Goal: Complete application form

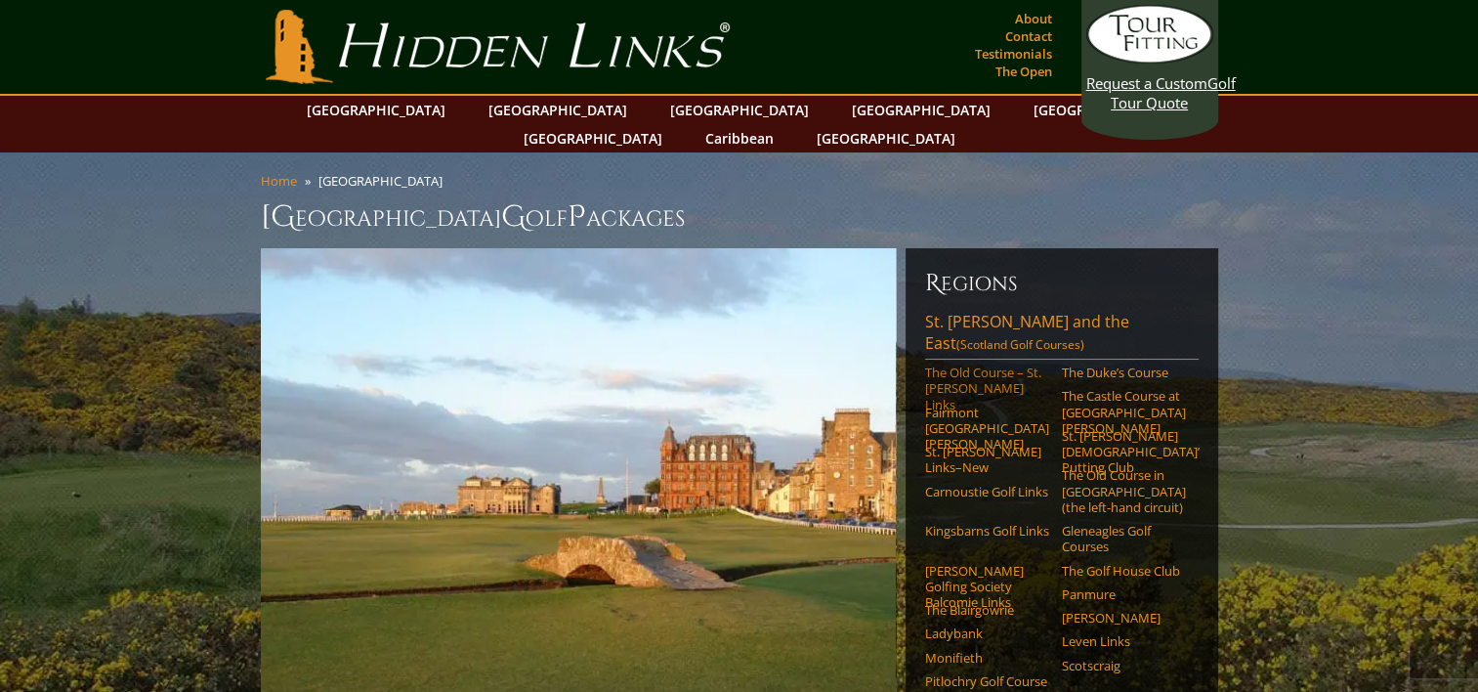
click at [988, 364] on link "The Old Course – St. [PERSON_NAME] Links" at bounding box center [987, 388] width 124 height 48
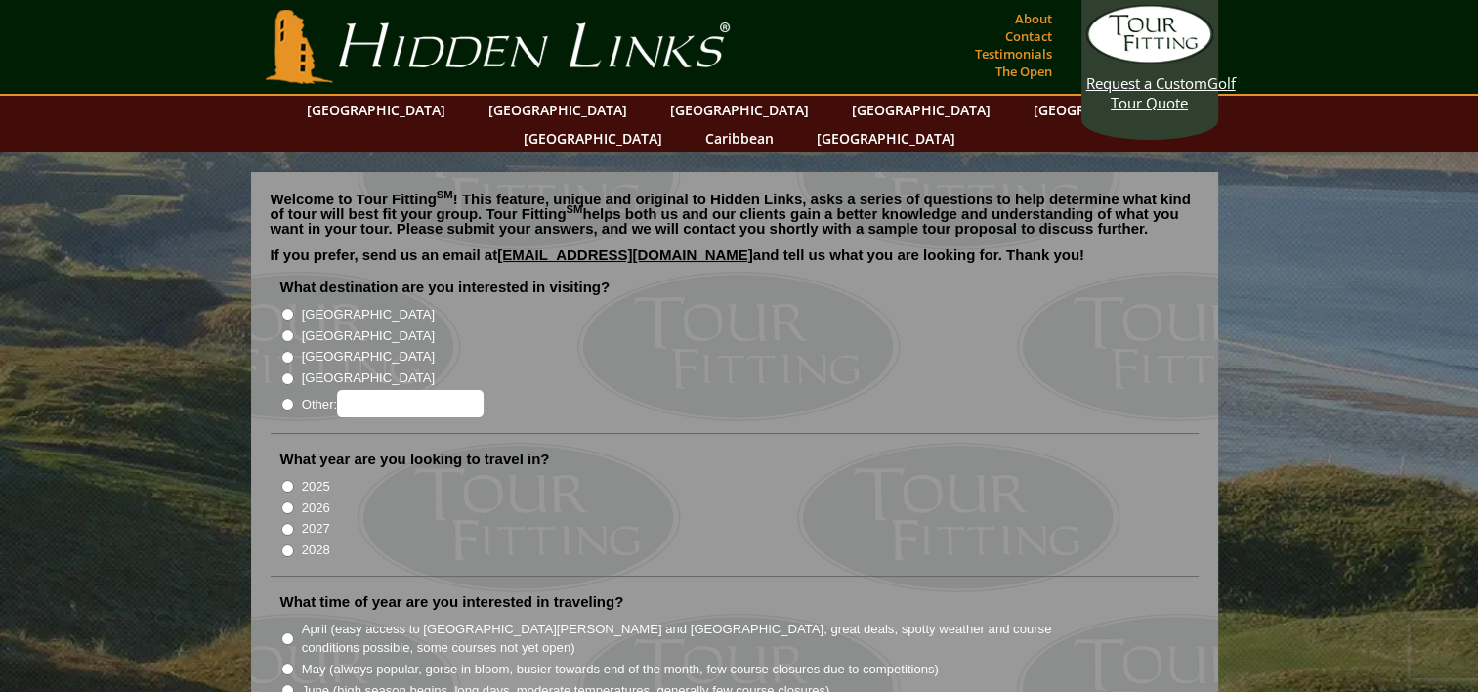
click at [286, 329] on input "[GEOGRAPHIC_DATA]" at bounding box center [287, 335] width 13 height 13
radio input "true"
click at [286, 480] on input "2025" at bounding box center [287, 486] width 13 height 13
radio input "true"
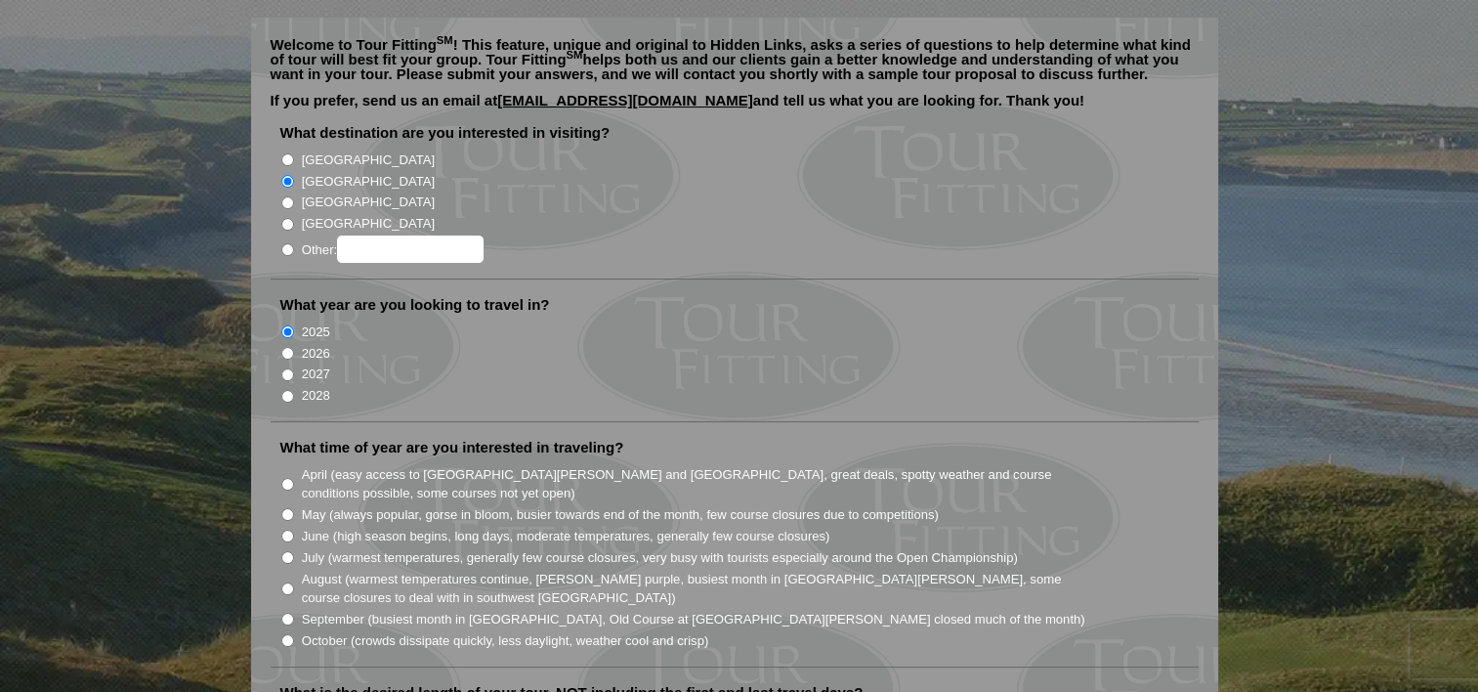
scroll to position [195, 0]
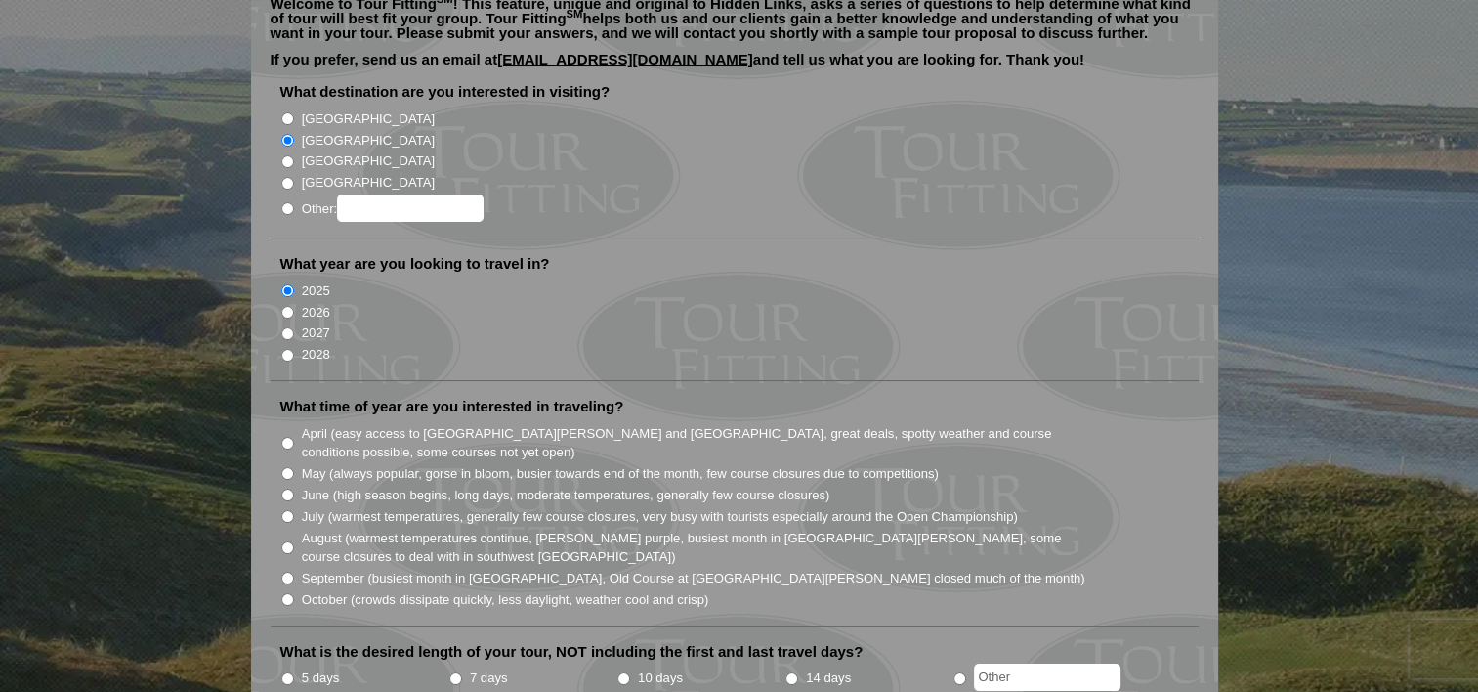
click at [281, 593] on input "October (crowds dissipate quickly, less daylight, weather cool and crisp)" at bounding box center [287, 599] width 13 height 13
radio input "true"
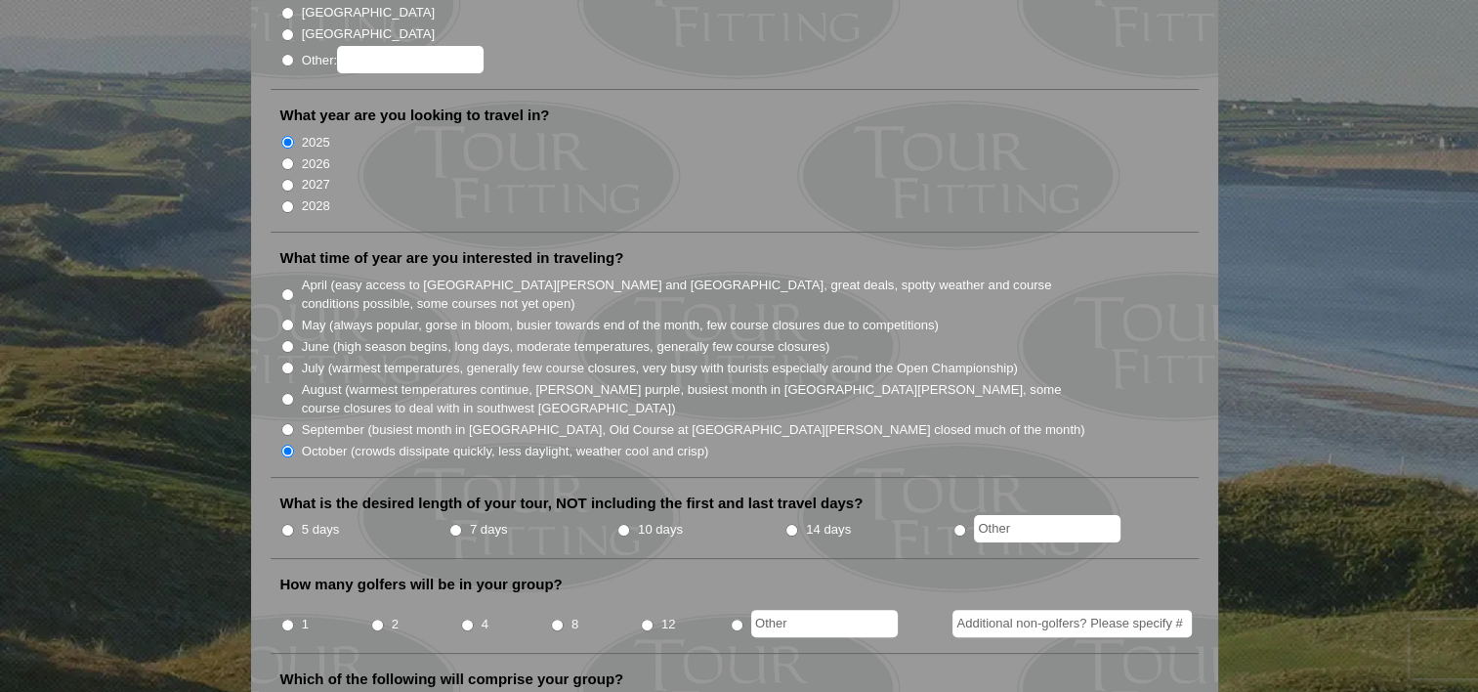
scroll to position [391, 0]
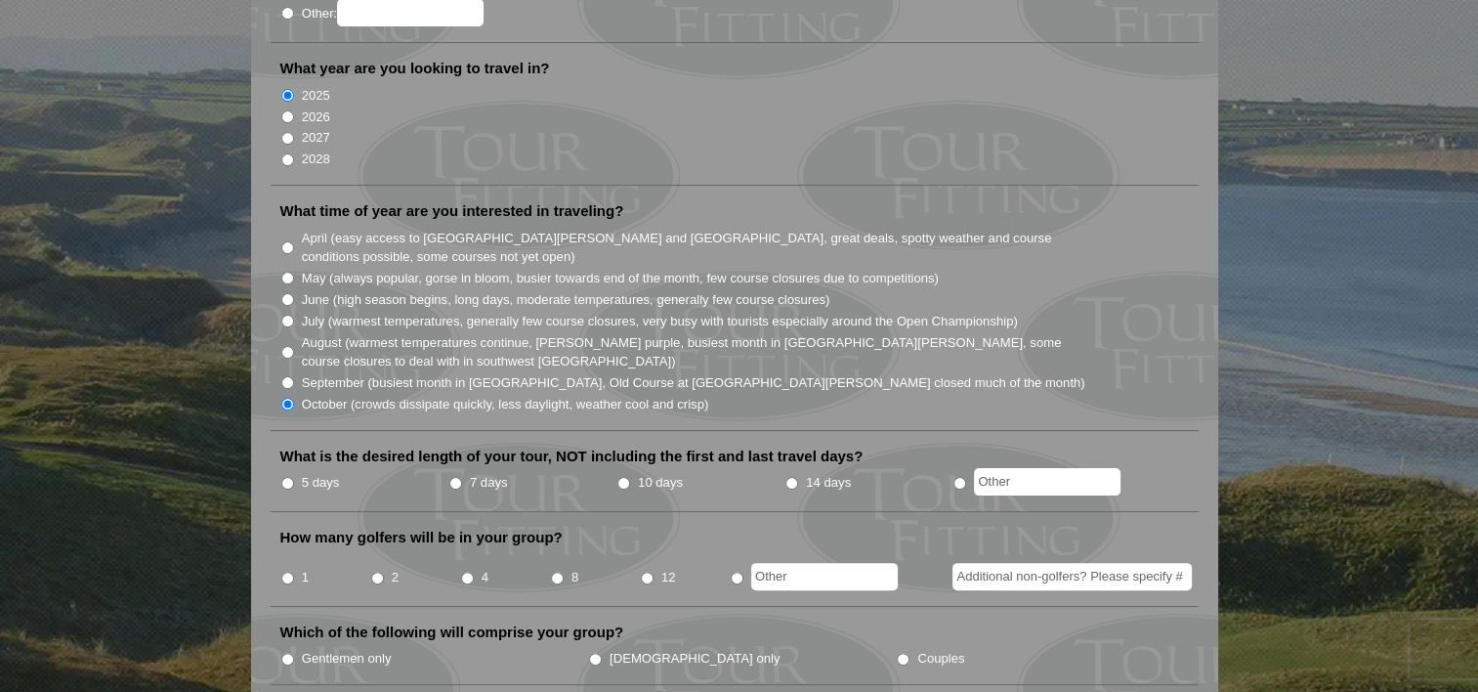
click at [285, 477] on input "5 days" at bounding box center [287, 483] width 13 height 13
radio input "true"
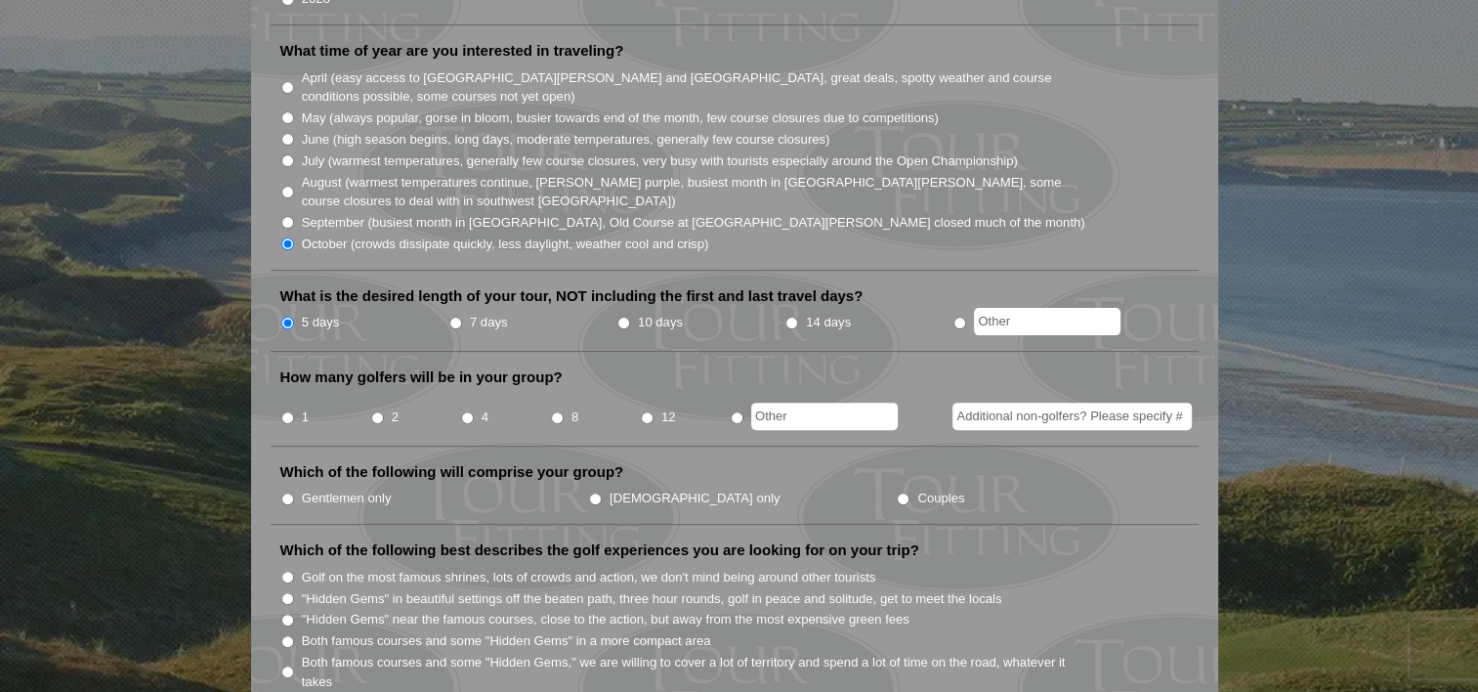
scroll to position [586, 0]
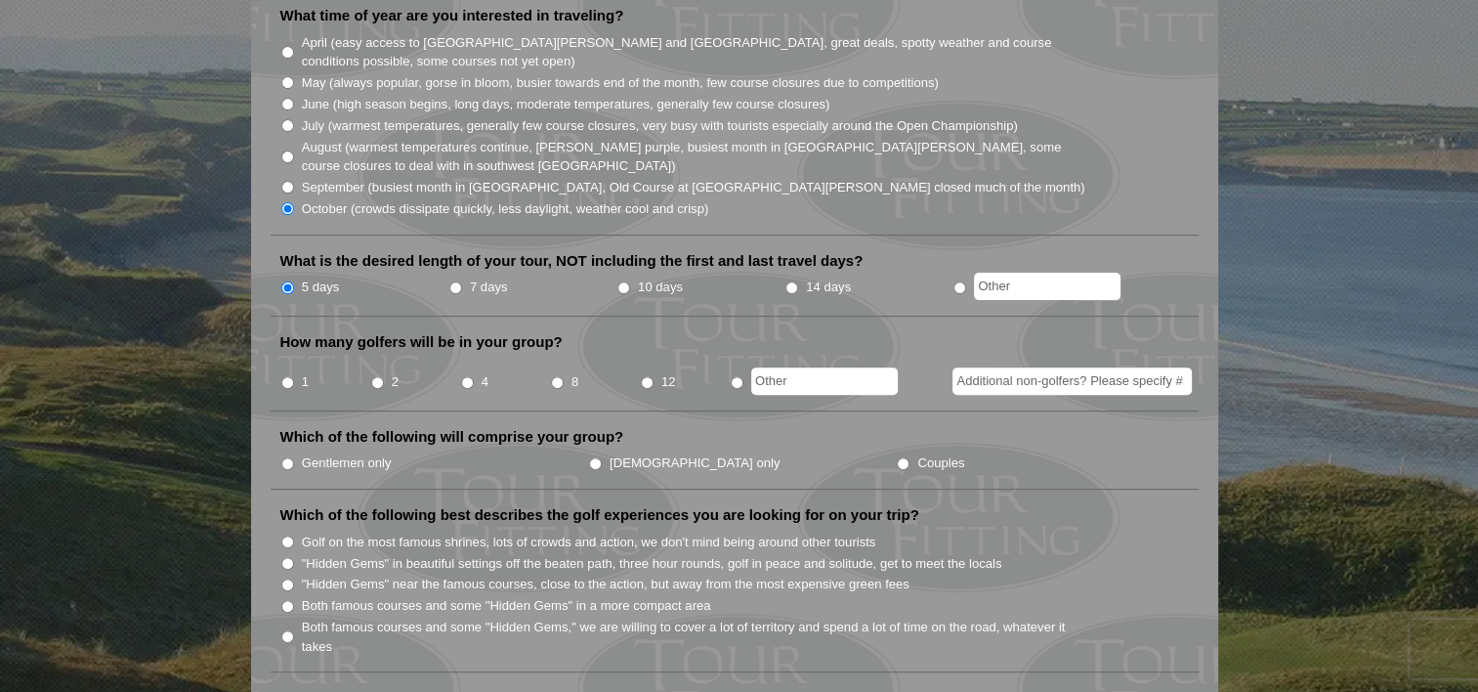
click at [289, 376] on input "1" at bounding box center [287, 382] width 13 height 13
radio input "true"
click at [897, 457] on input "Couples" at bounding box center [903, 463] width 13 height 13
radio input "true"
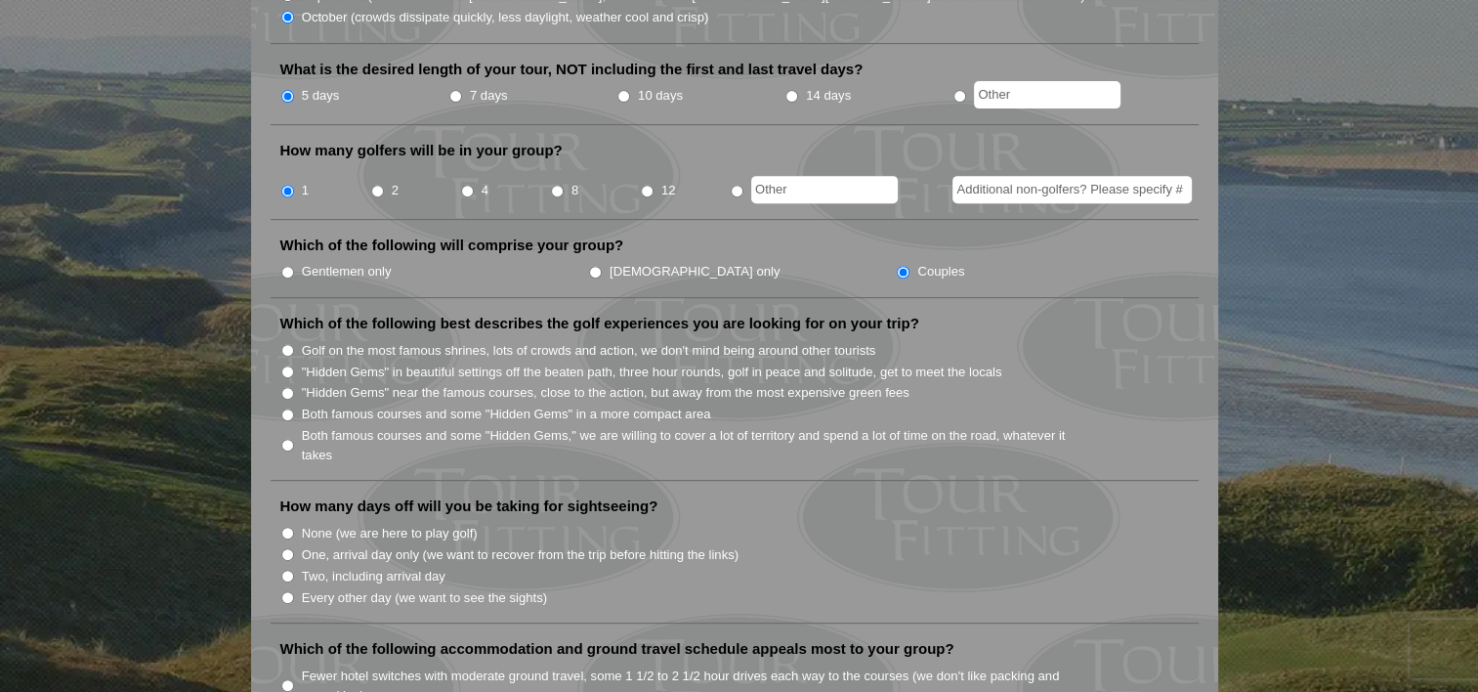
scroll to position [781, 0]
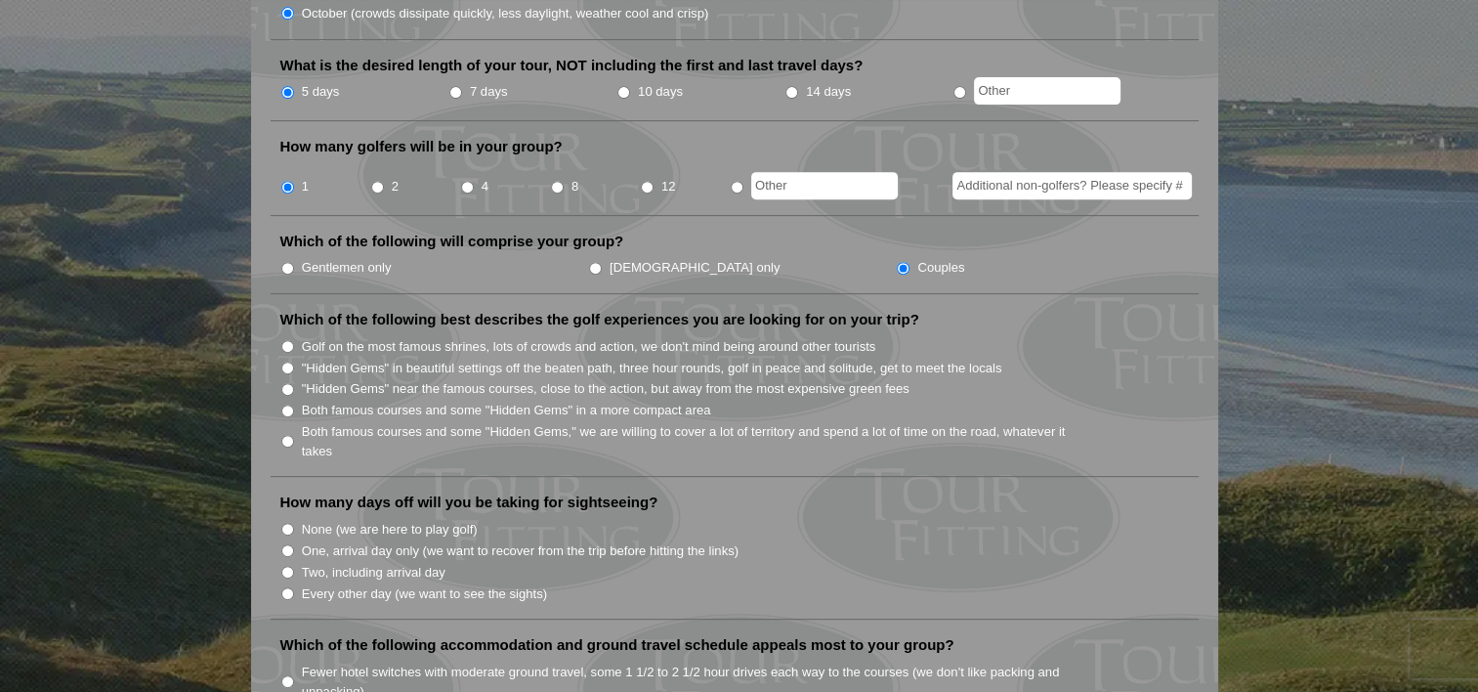
click at [287, 404] on input "Both famous courses and some "Hidden Gems" in a more compact area" at bounding box center [287, 410] width 13 height 13
radio input "true"
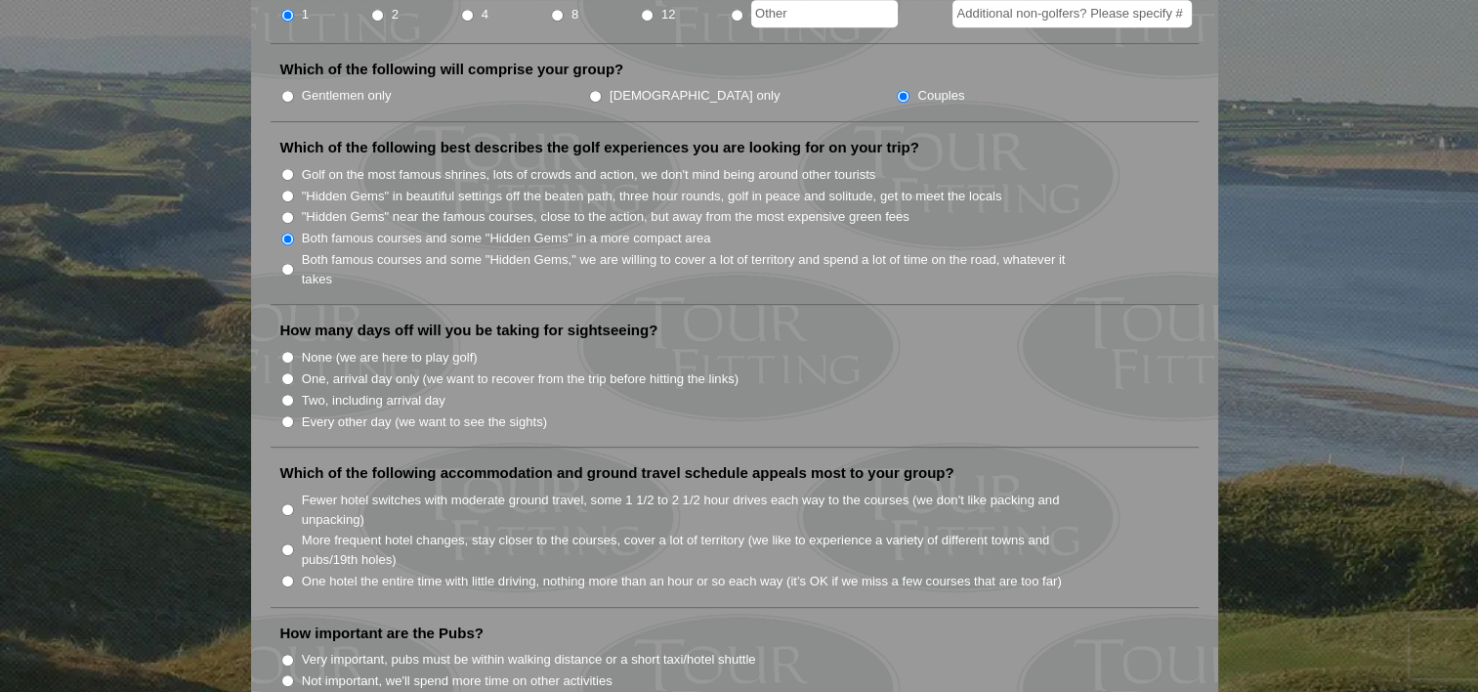
scroll to position [977, 0]
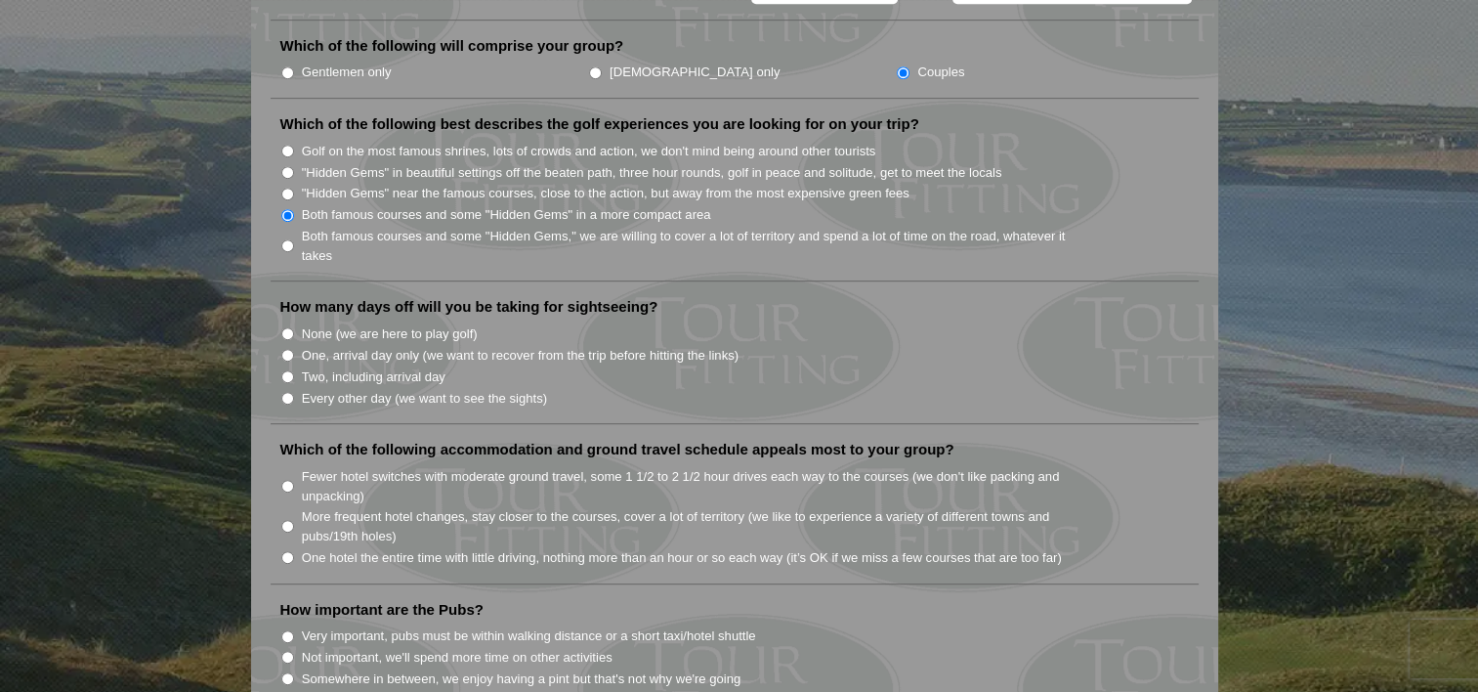
click at [284, 392] on input "Every other day (we want to see the sights)" at bounding box center [287, 398] width 13 height 13
radio input "true"
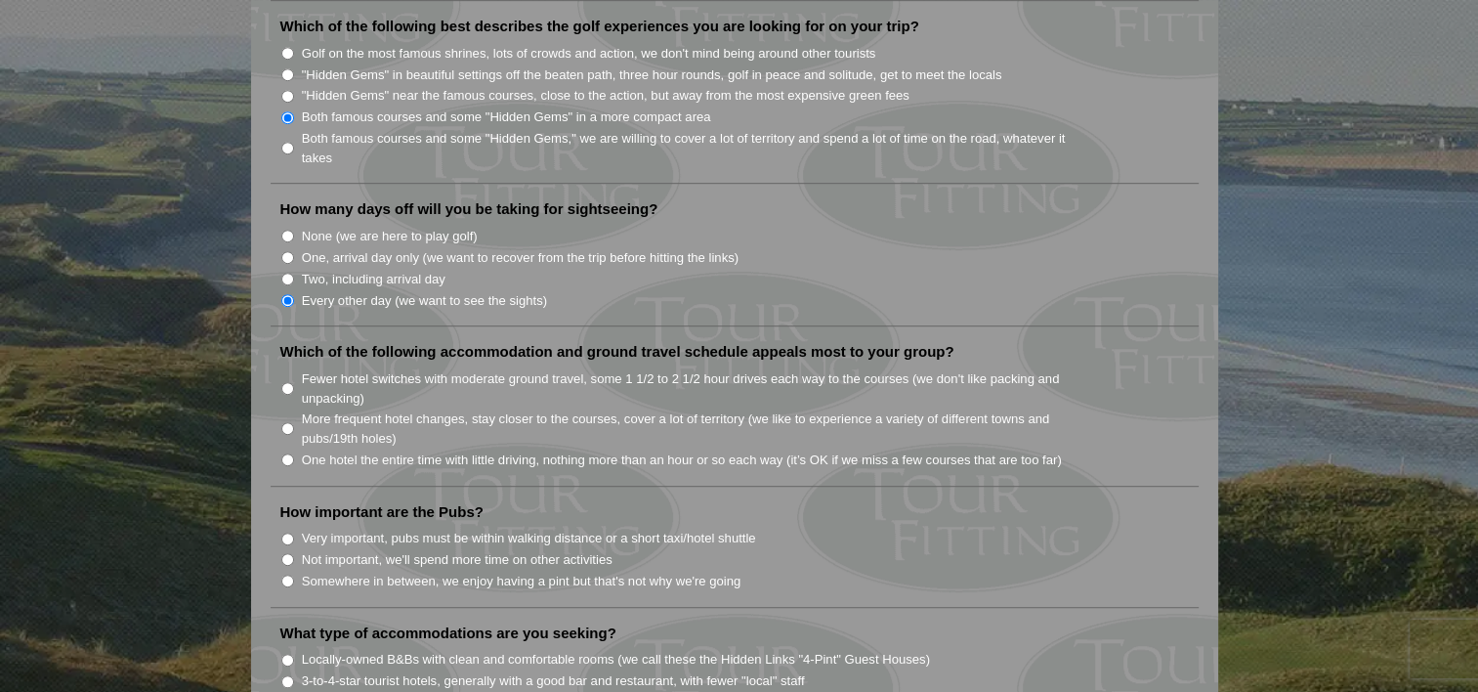
click at [292, 382] on input "Fewer hotel switches with moderate ground travel, some 1 1/2 to 2 1/2 hour driv…" at bounding box center [287, 388] width 13 height 13
radio input "true"
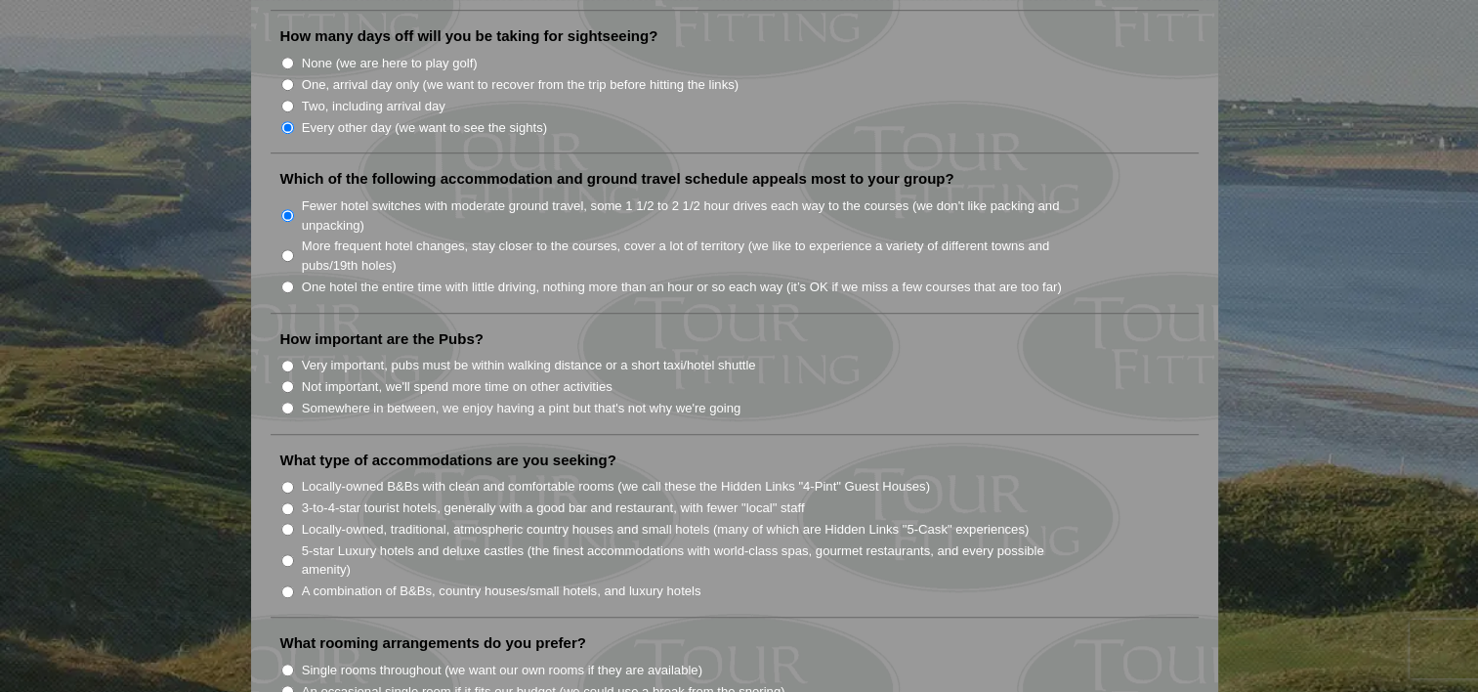
scroll to position [1270, 0]
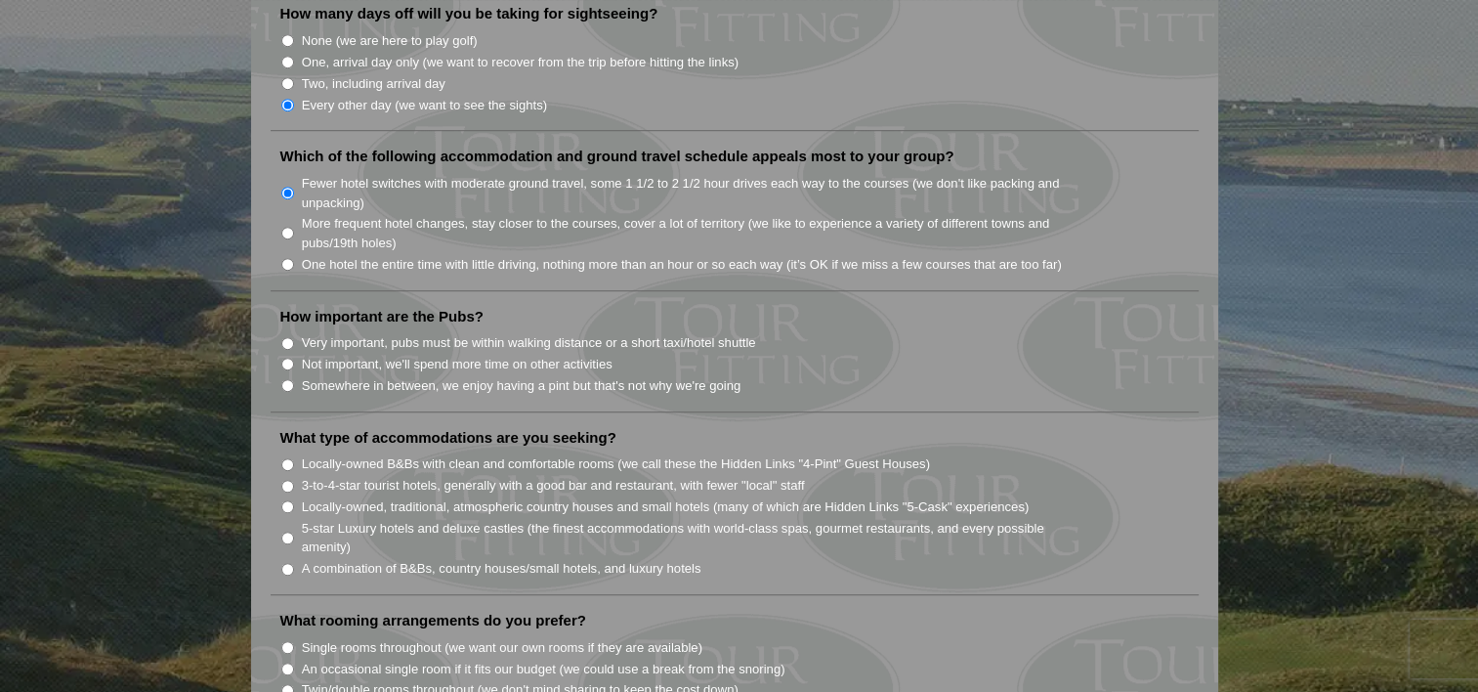
click at [283, 379] on input "Somewhere in between, we enjoy having a pint but that's not why we're going" at bounding box center [287, 385] width 13 height 13
radio input "true"
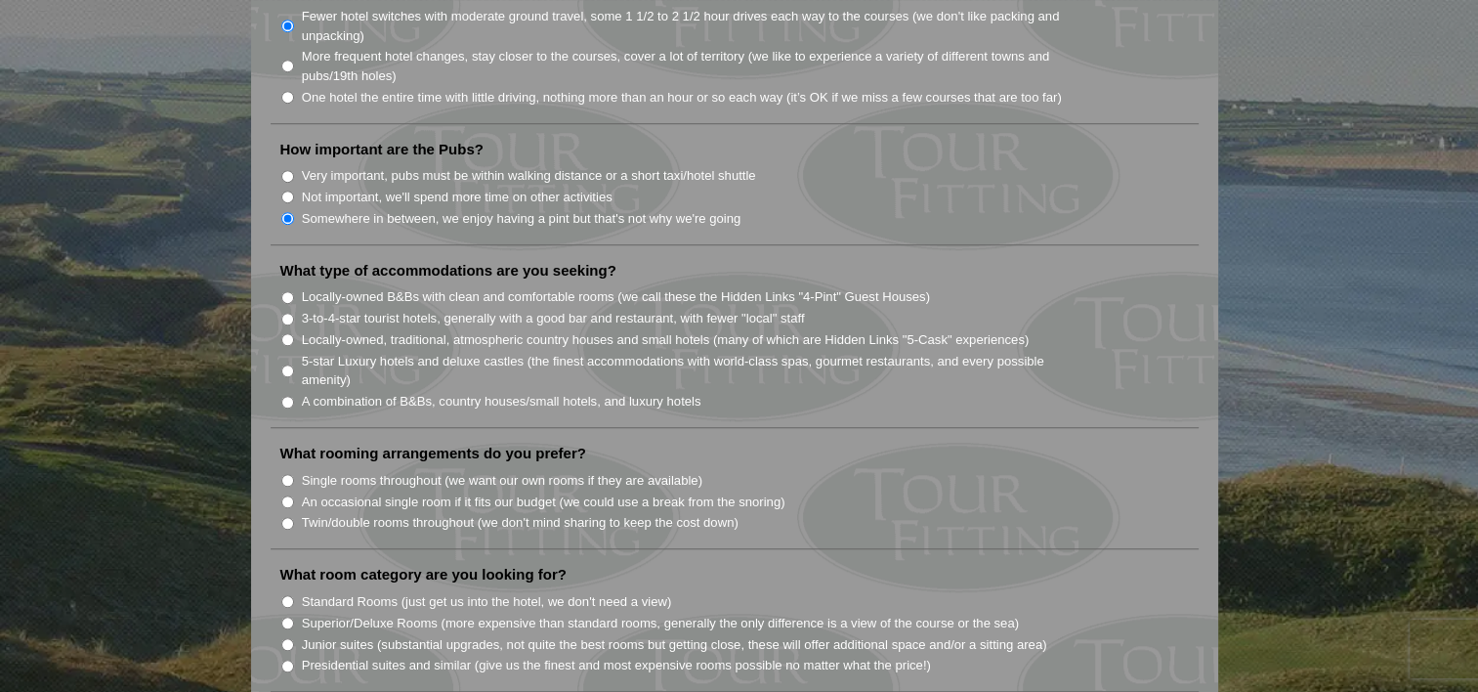
scroll to position [1465, 0]
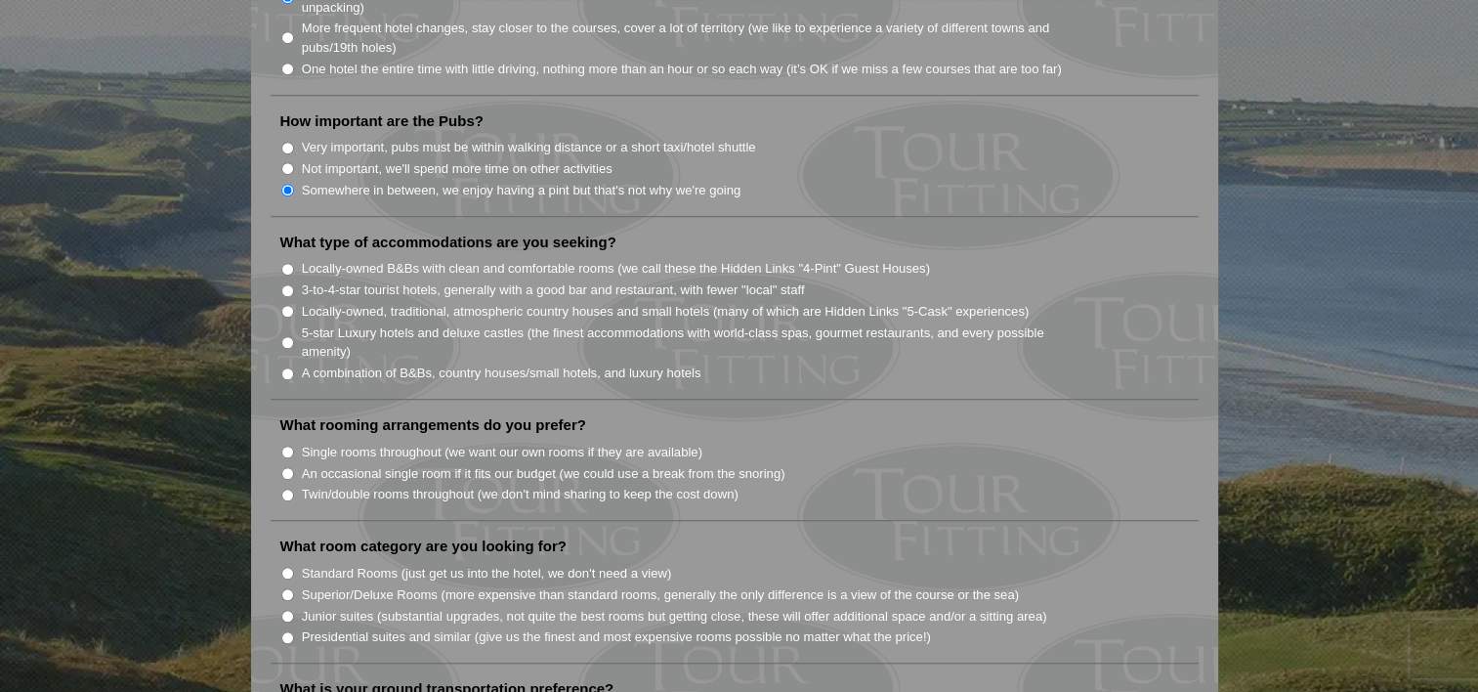
click at [285, 305] on input "Locally-owned, traditional, atmospheric country houses and small hotels (many o…" at bounding box center [287, 311] width 13 height 13
radio input "true"
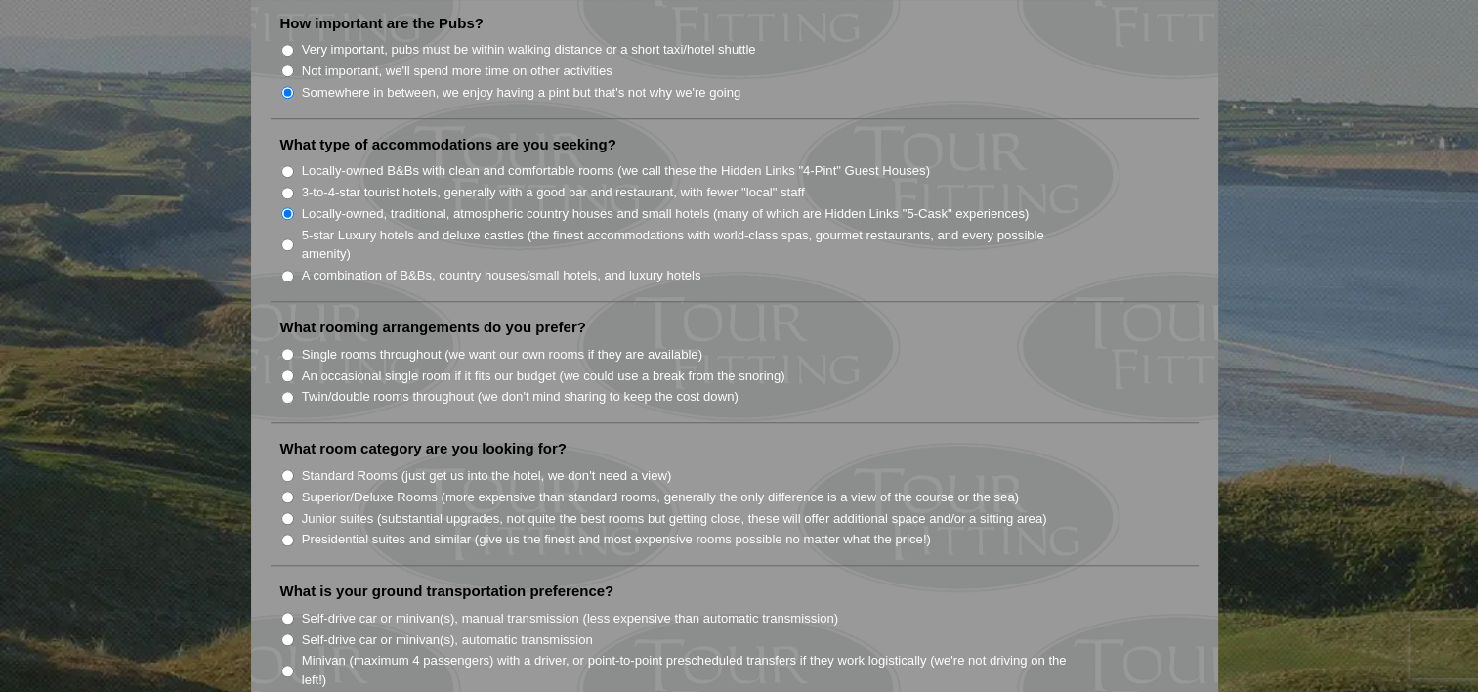
click at [287, 348] on input "Single rooms throughout (we want our own rooms if they are available)" at bounding box center [287, 354] width 13 height 13
radio input "true"
click at [287, 490] on input "Superior/Deluxe Rooms (more expensive than standard rooms, generally the only d…" at bounding box center [287, 496] width 13 height 13
radio input "true"
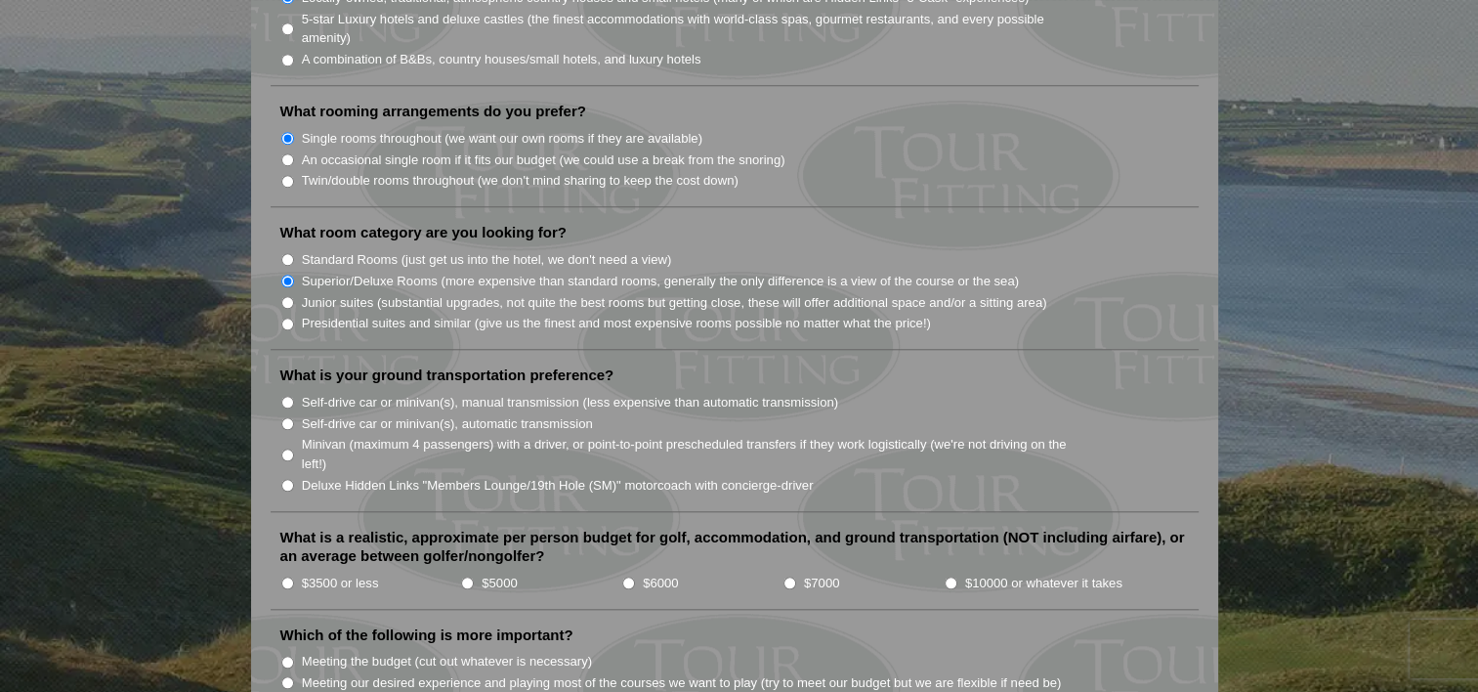
scroll to position [1856, 0]
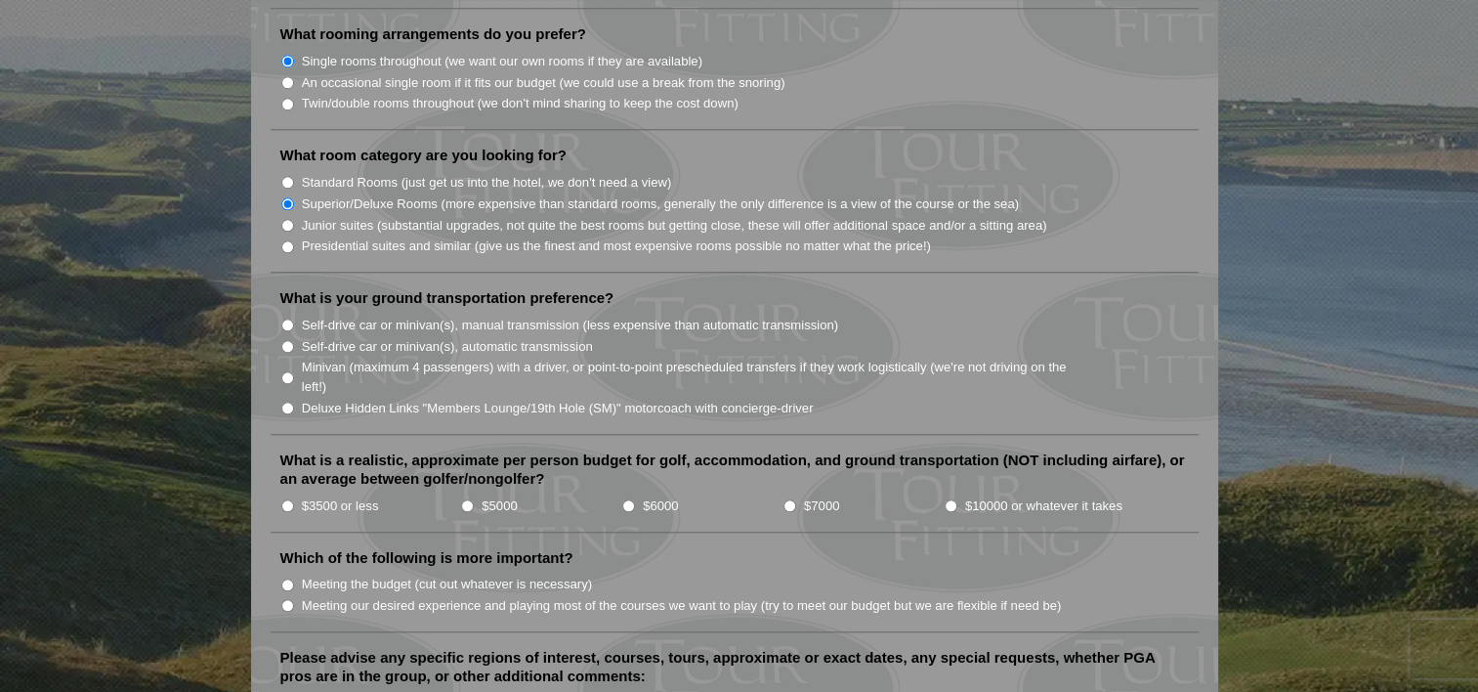
click at [288, 371] on input "Minivan (maximum 4 passengers) with a driver, or point-to-point prescheduled tr…" at bounding box center [287, 377] width 13 height 13
radio input "true"
click at [286, 499] on input "$3500 or less" at bounding box center [287, 505] width 13 height 13
radio input "true"
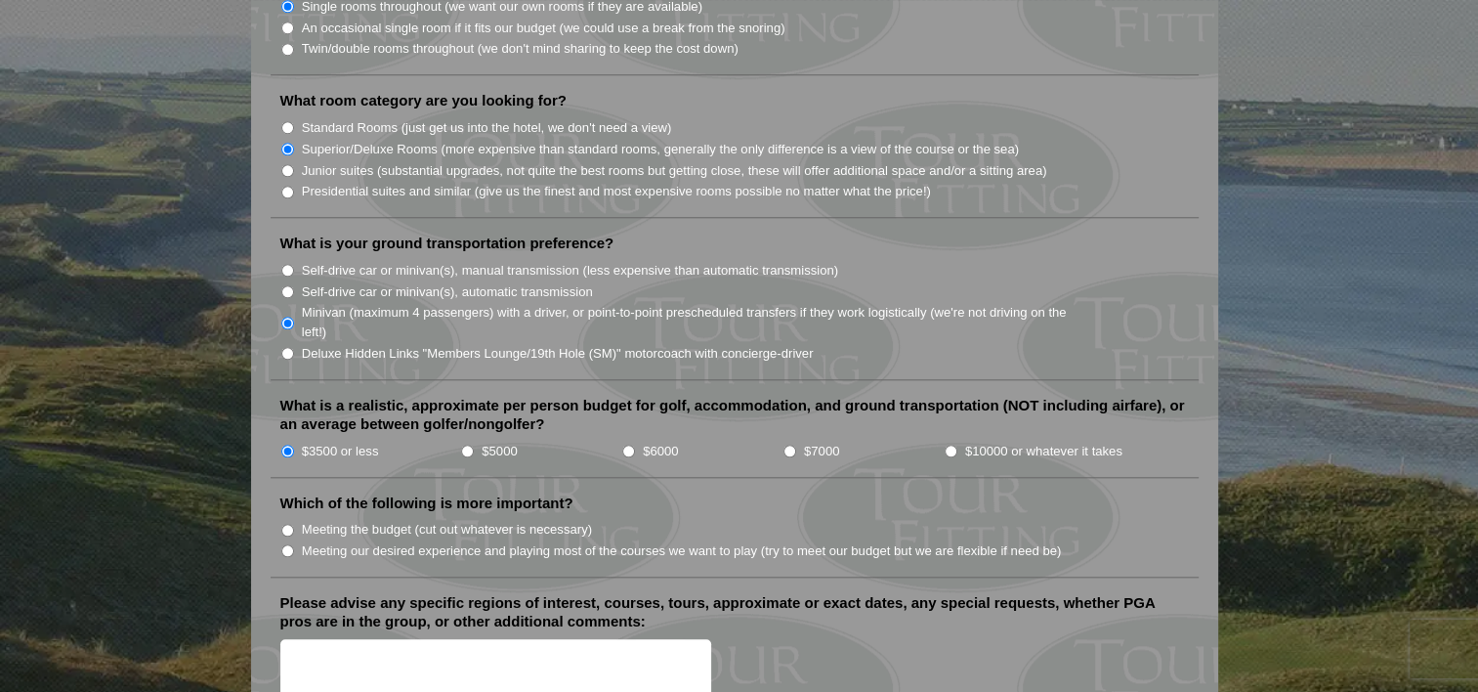
scroll to position [1954, 0]
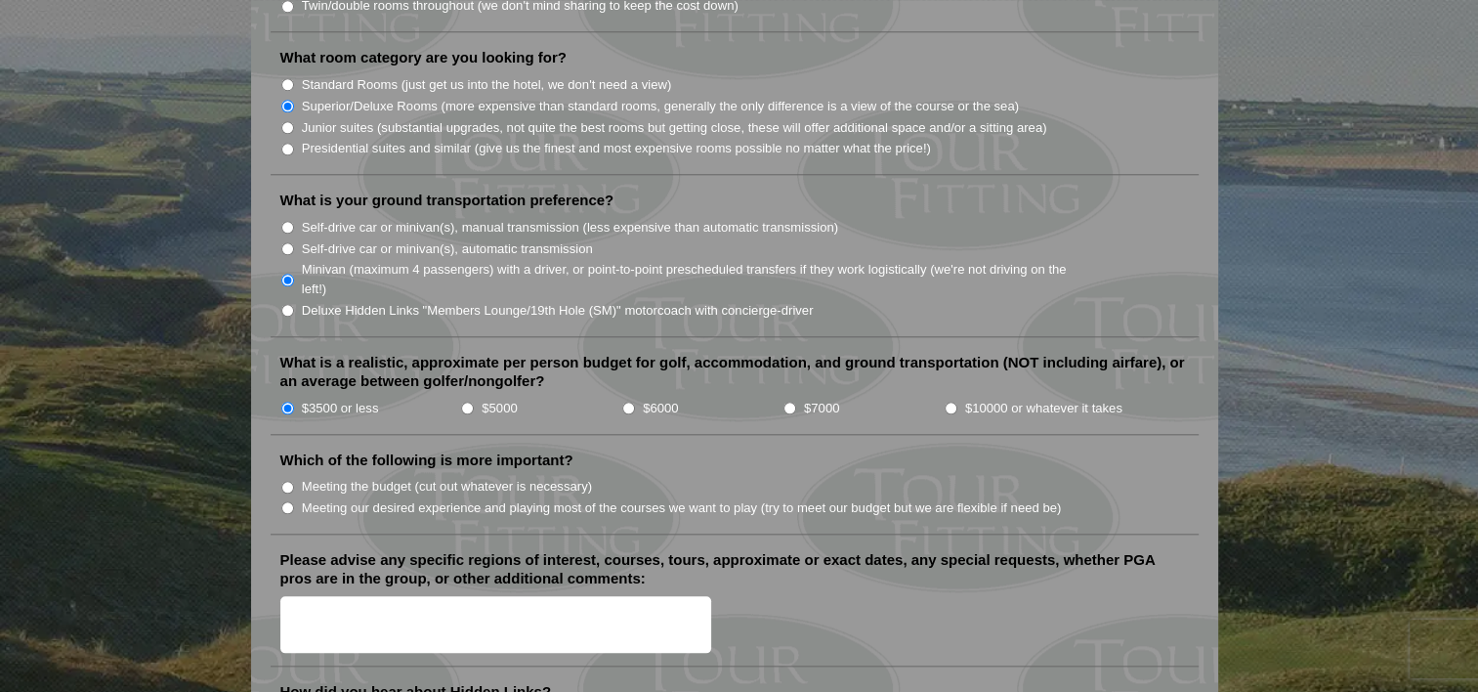
click at [285, 501] on input "Meeting our desired experience and playing most of the courses we want to play …" at bounding box center [287, 507] width 13 height 13
radio input "true"
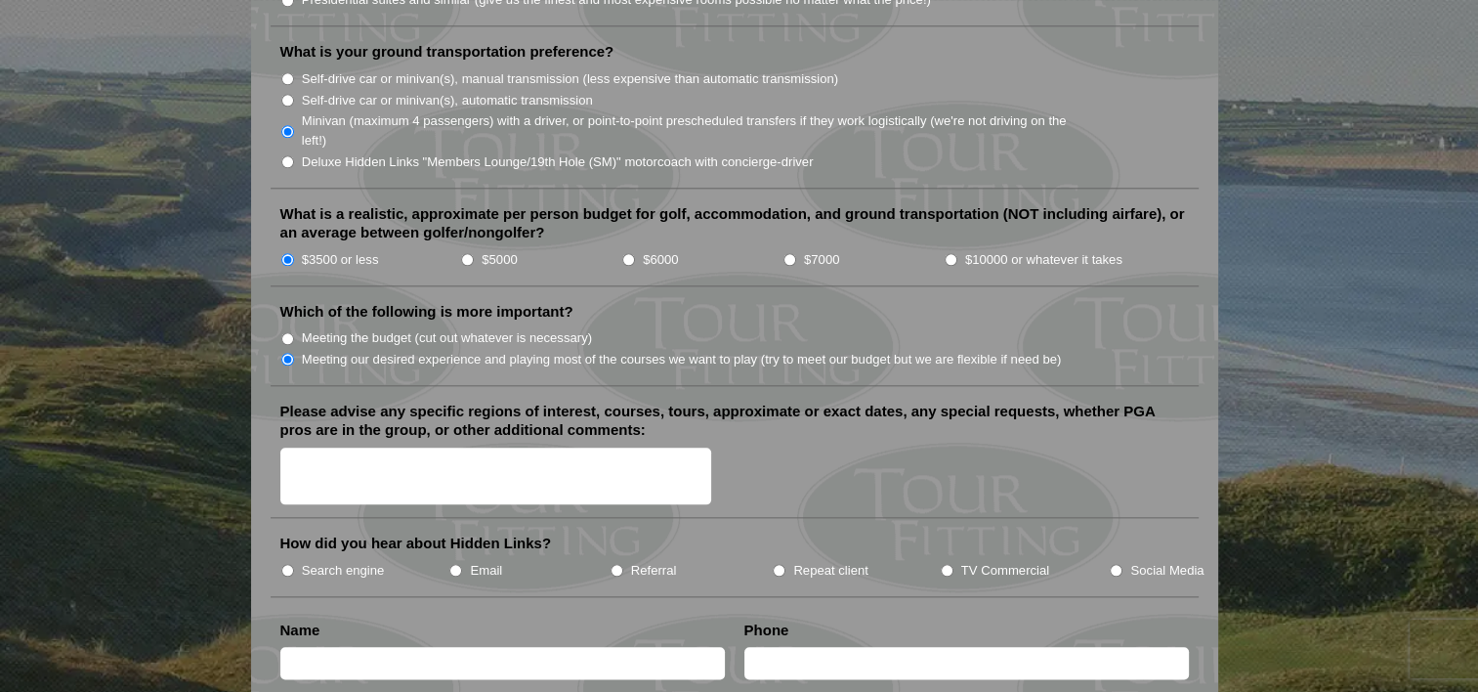
scroll to position [2149, 0]
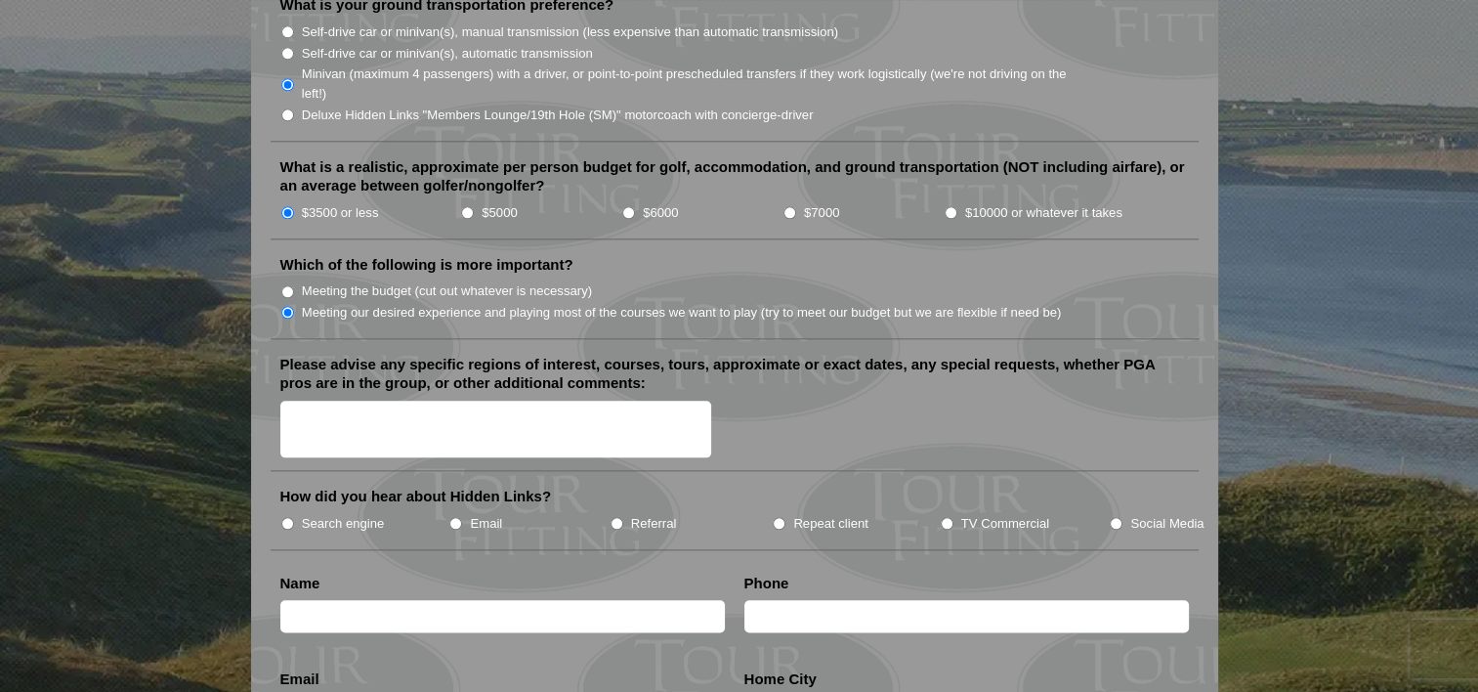
click at [352, 401] on textarea "Please advise any specific regions of interest, courses, tours, approximate or …" at bounding box center [496, 430] width 432 height 58
type textarea "st andres old course other course does not matter. just two rounds"
click at [285, 517] on input "Search engine" at bounding box center [287, 523] width 13 height 13
radio input "true"
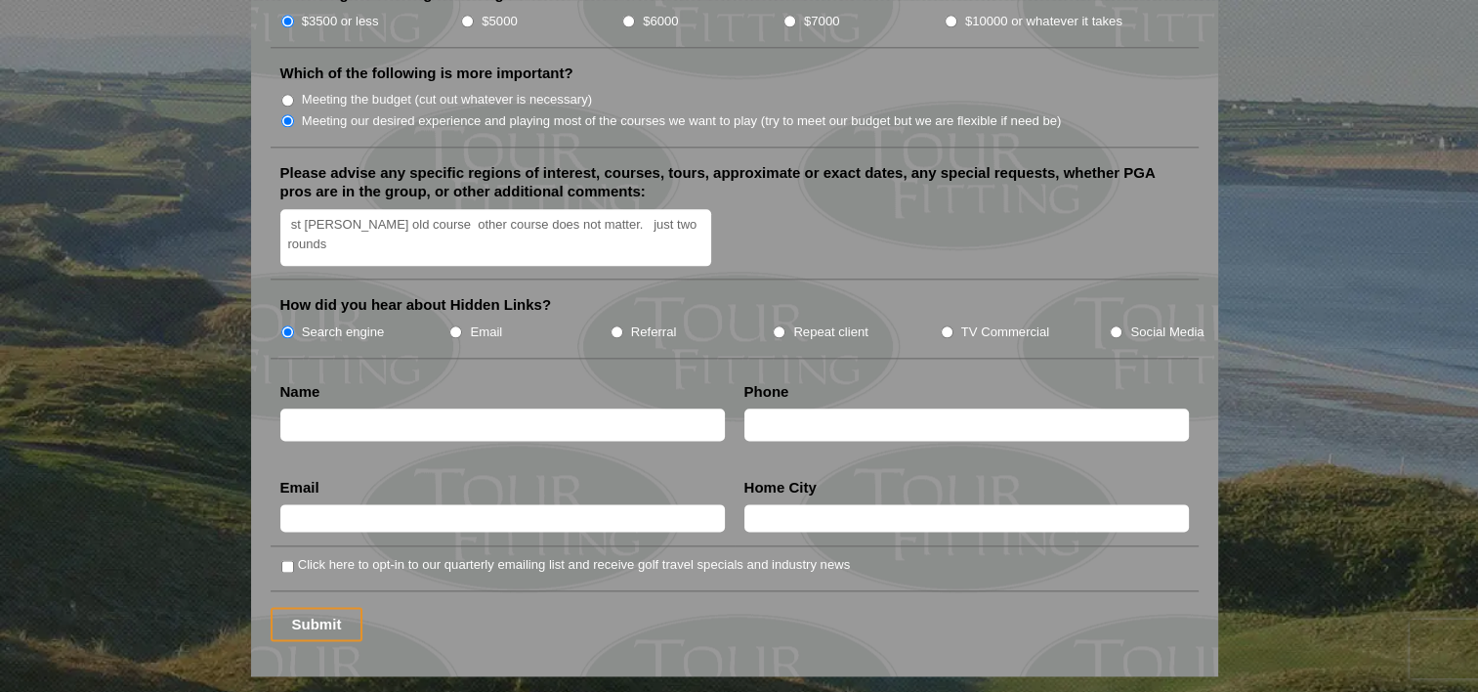
scroll to position [2344, 0]
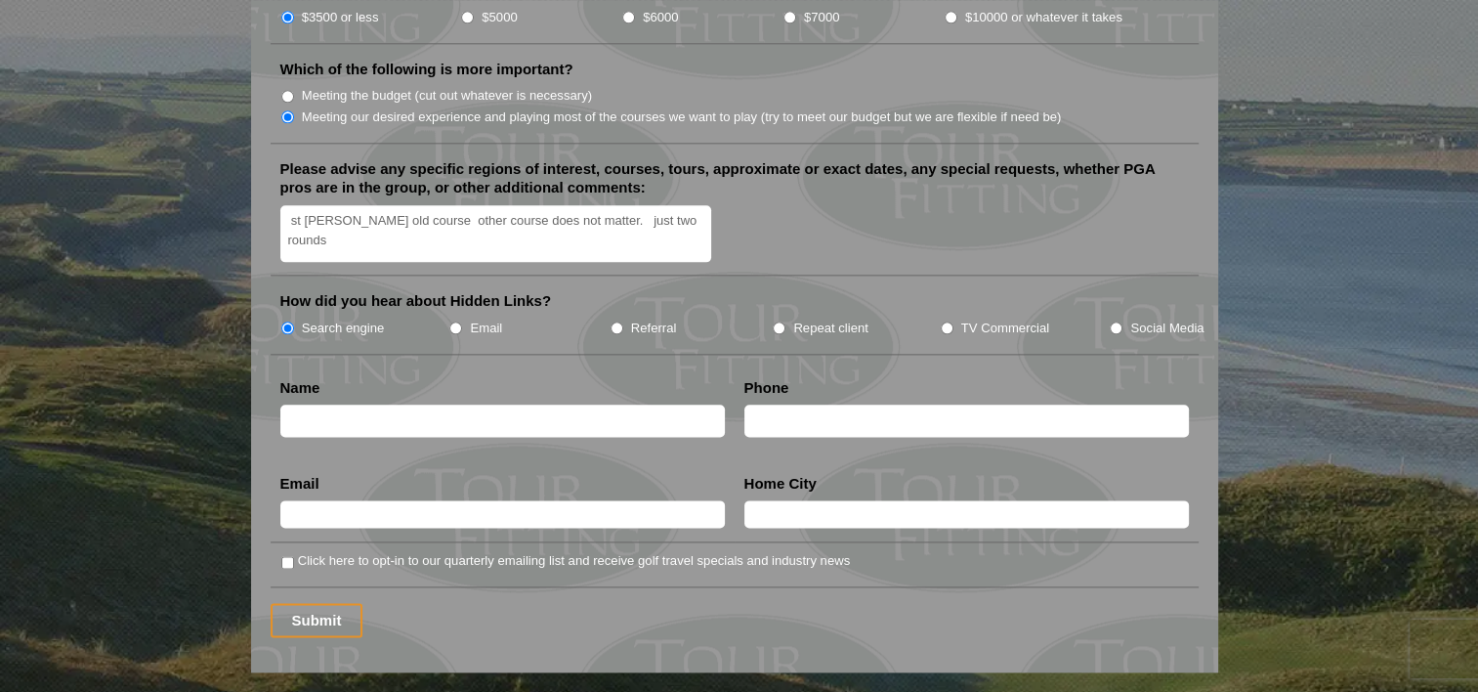
click at [393, 404] on input "text" at bounding box center [502, 420] width 444 height 32
type input "Mark Ashford"
type input "8179232101"
type input "mashford@hanger.com"
type input "Fort Worth"
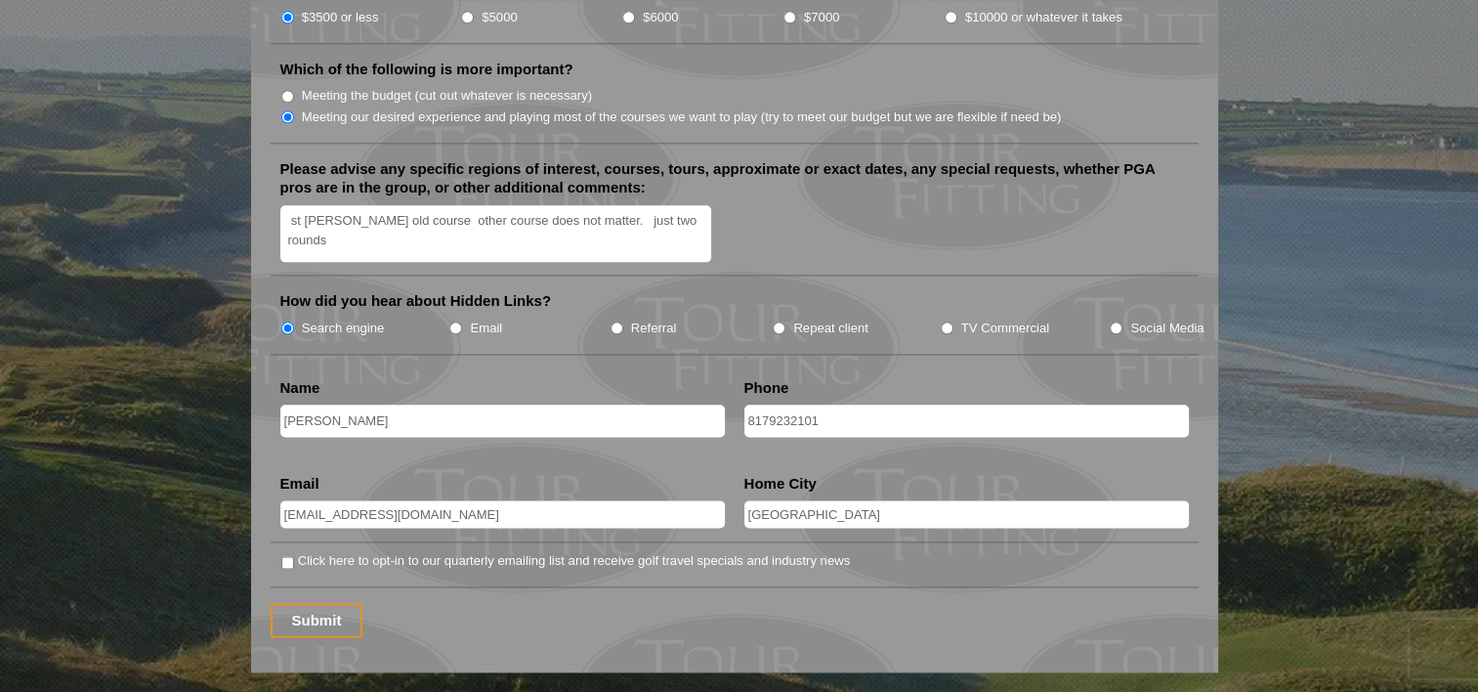
click at [842, 404] on input "8179232101" at bounding box center [966, 420] width 444 height 32
type input "8173087172"
click at [308, 603] on input "Submit" at bounding box center [317, 620] width 93 height 34
